Goal: Information Seeking & Learning: Learn about a topic

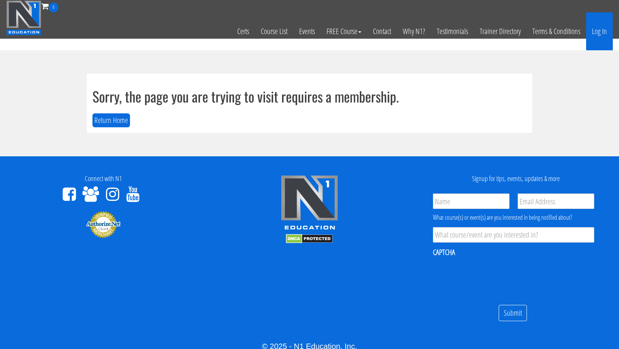
click at [606, 38] on link "Log In" at bounding box center [600, 31] width 27 height 38
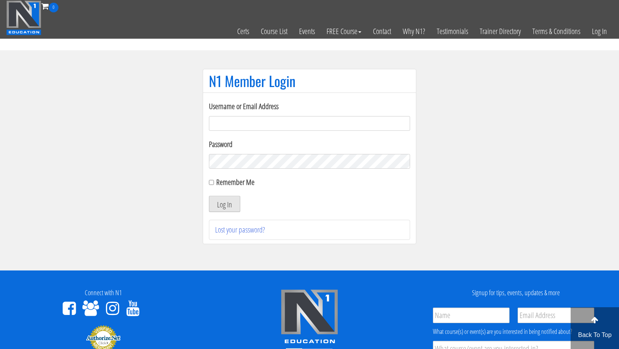
type input "[EMAIL_ADDRESS][DOMAIN_NAME]"
click at [230, 206] on button "Log In" at bounding box center [224, 204] width 31 height 16
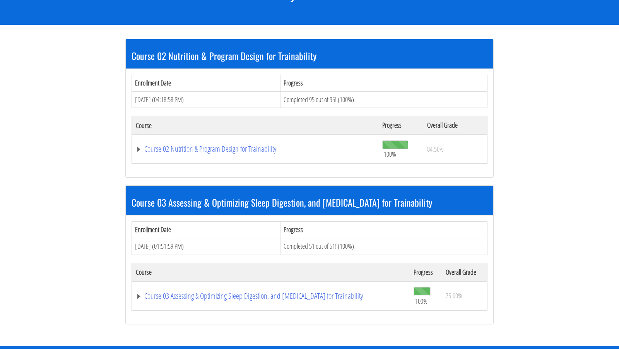
scroll to position [126, 0]
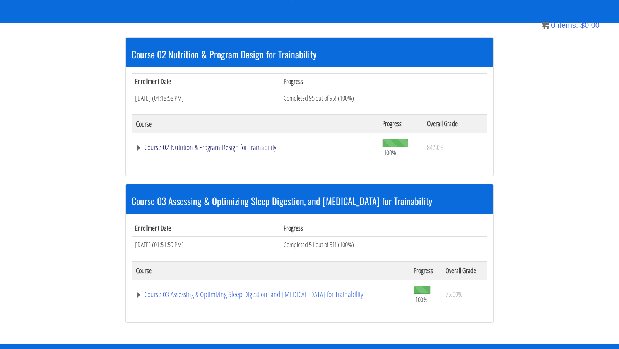
click at [208, 149] on link "Course 02 Nutrition & Program Design for Trainability" at bounding box center [255, 148] width 239 height 8
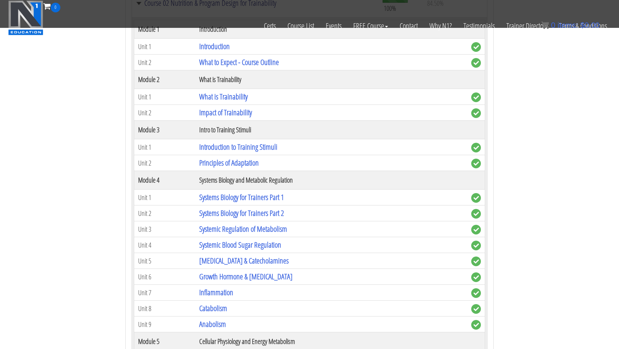
scroll to position [223, 0]
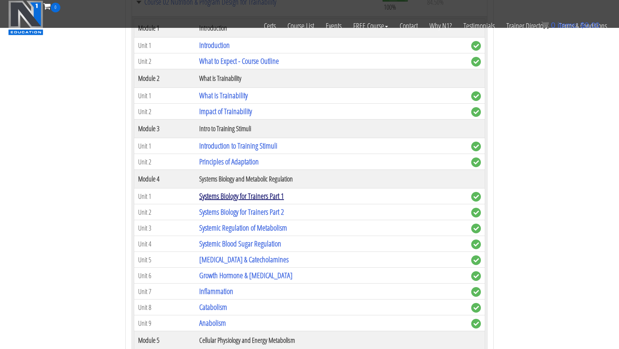
click at [263, 199] on link "Systems Biology for Trainers Part 1" at bounding box center [241, 196] width 85 height 10
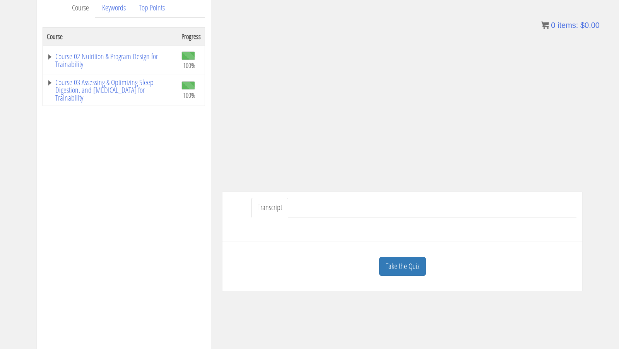
scroll to position [105, 0]
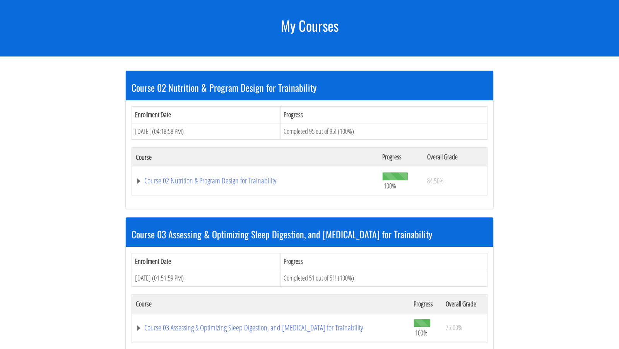
scroll to position [92, 0]
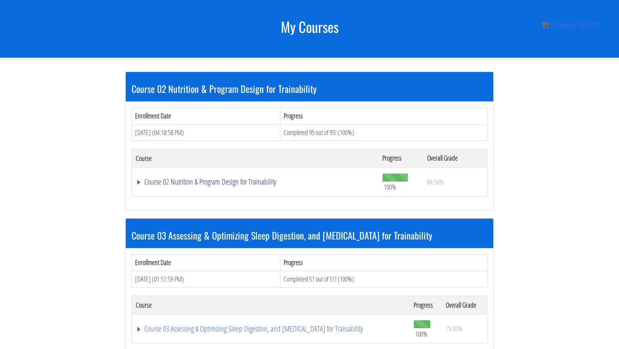
click at [218, 180] on link "Course 02 Nutrition & Program Design for Trainability" at bounding box center [255, 182] width 239 height 8
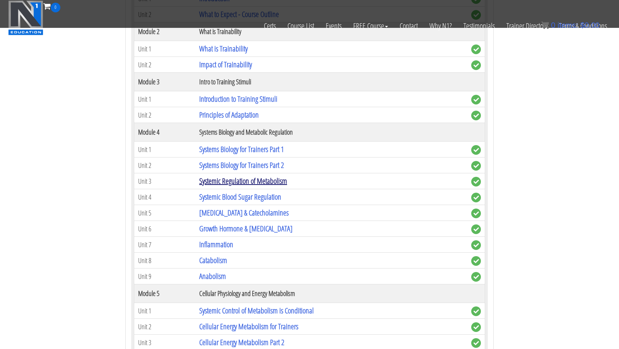
scroll to position [273, 0]
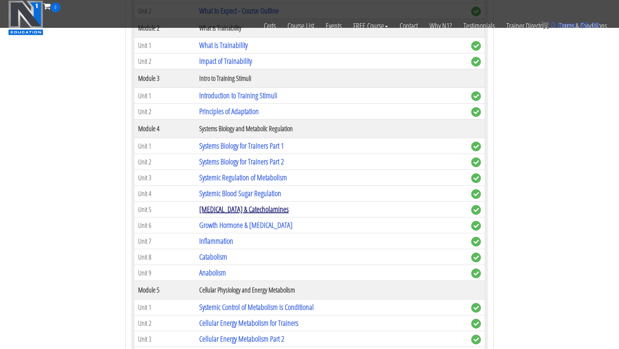
click at [218, 213] on link "[MEDICAL_DATA] & Catecholamines" at bounding box center [243, 209] width 89 height 10
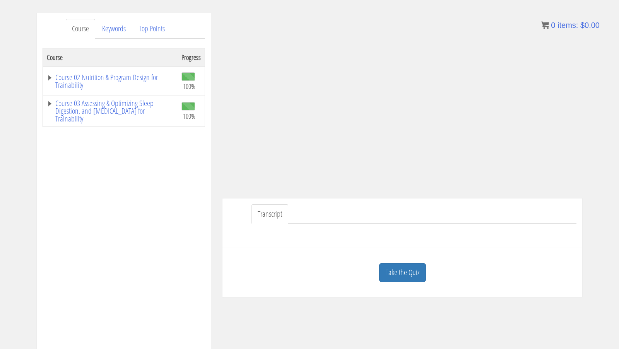
scroll to position [97, 0]
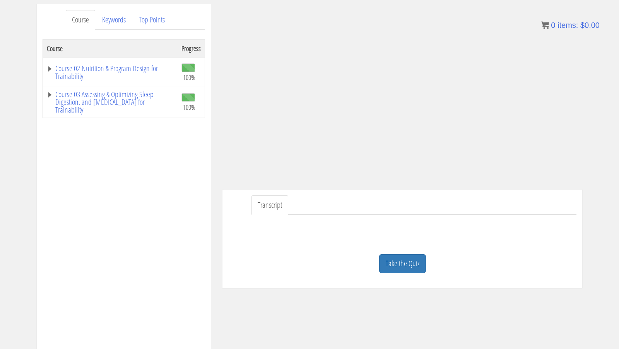
click at [271, 204] on link "Transcript" at bounding box center [270, 206] width 37 height 20
click at [278, 205] on link "Transcript" at bounding box center [270, 206] width 37 height 20
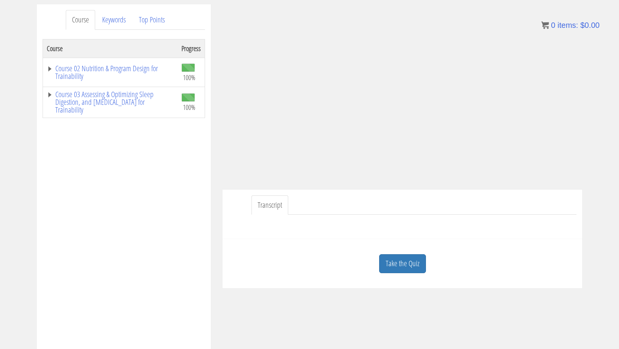
click at [273, 206] on link "Transcript" at bounding box center [270, 206] width 37 height 20
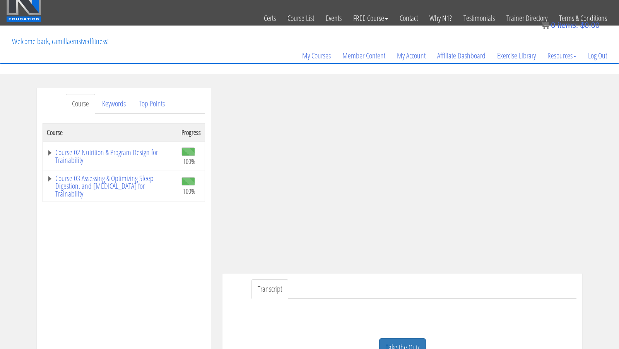
scroll to position [12, 0]
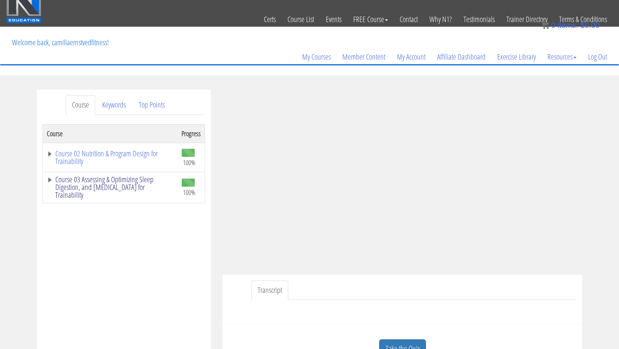
click at [122, 177] on link "Course 03 Assessing & Optimizing Sleep Digestion, and Stress Management for Tra…" at bounding box center [110, 187] width 127 height 23
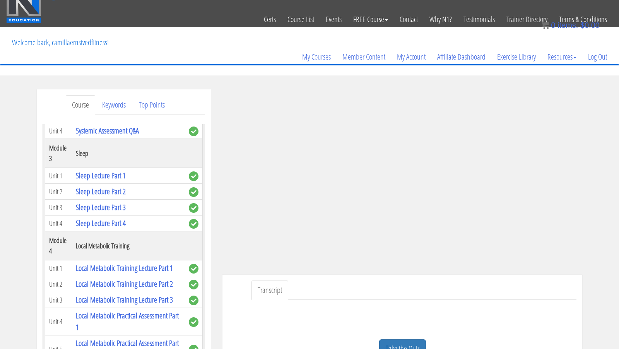
scroll to position [349, 0]
click at [158, 105] on link "Top Points" at bounding box center [152, 105] width 38 height 20
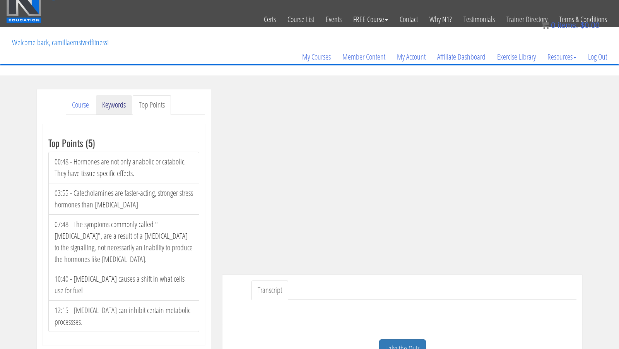
click at [116, 107] on link "Keywords" at bounding box center [114, 105] width 36 height 20
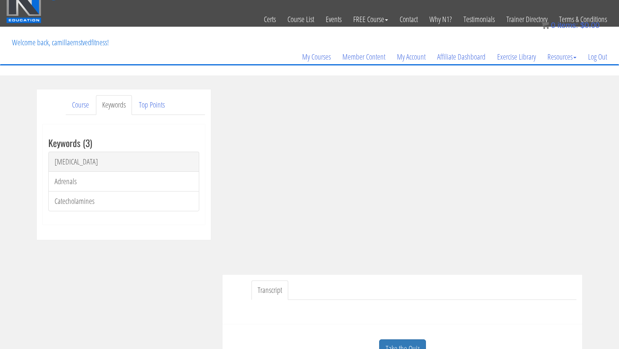
click at [66, 164] on link "[MEDICAL_DATA]" at bounding box center [123, 162] width 151 height 20
click at [152, 108] on link "Top Points" at bounding box center [152, 105] width 38 height 20
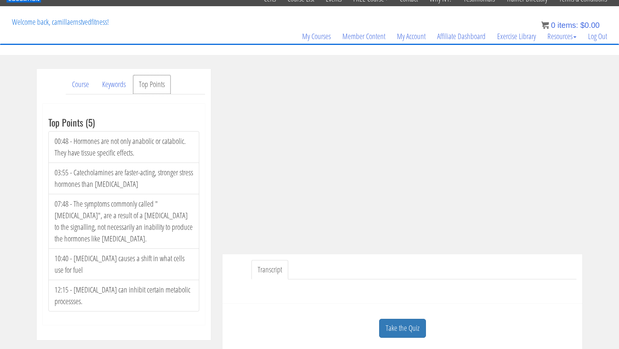
scroll to position [32, 0]
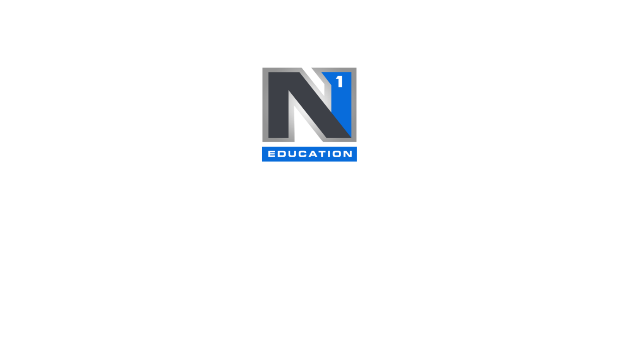
scroll to position [273, 0]
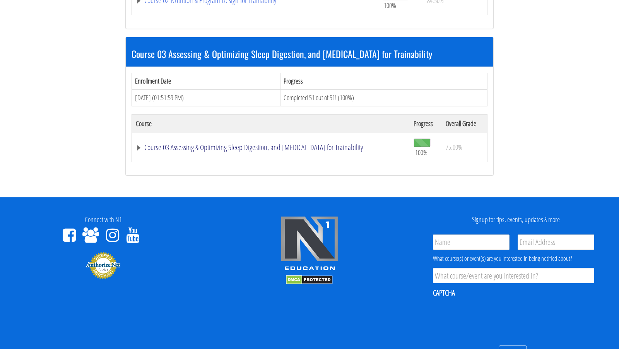
click at [190, 4] on link "Course 03 Assessing & Optimizing Sleep Digestion, and [MEDICAL_DATA] for Traina…" at bounding box center [255, 1] width 239 height 8
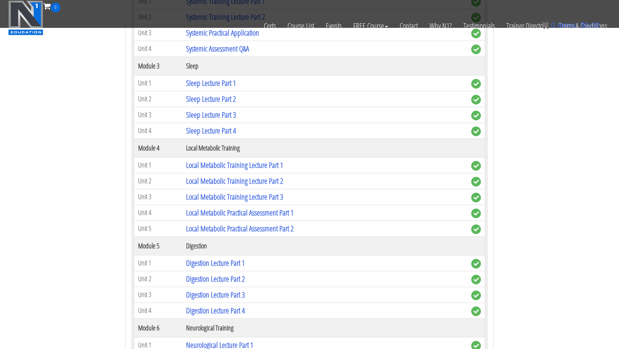
scroll to position [560, 0]
click at [234, 266] on link "Digestion Lecture Part 1" at bounding box center [215, 262] width 59 height 10
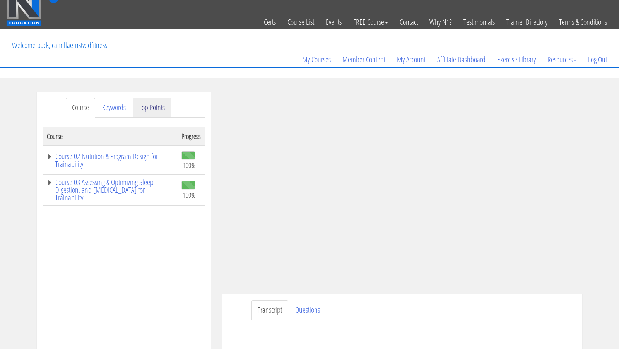
click at [151, 107] on link "Top Points" at bounding box center [152, 108] width 38 height 20
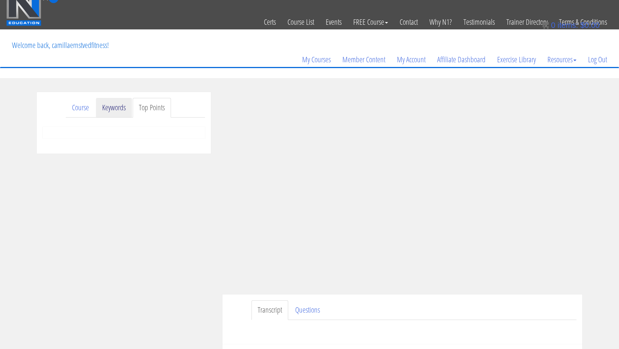
click at [115, 107] on link "Keywords" at bounding box center [114, 108] width 36 height 20
click at [81, 103] on link "Course" at bounding box center [80, 108] width 29 height 20
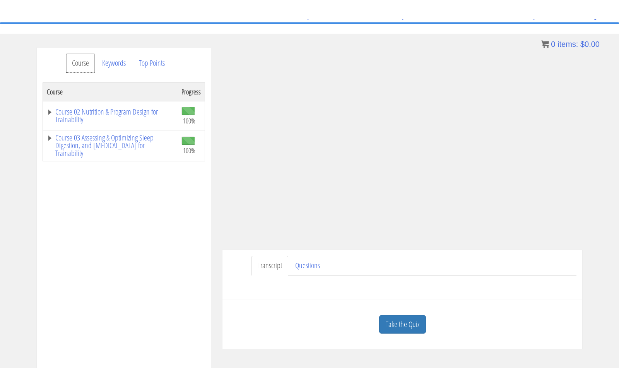
scroll to position [82, 0]
